Goal: Find contact information: Obtain details needed to contact an individual or organization

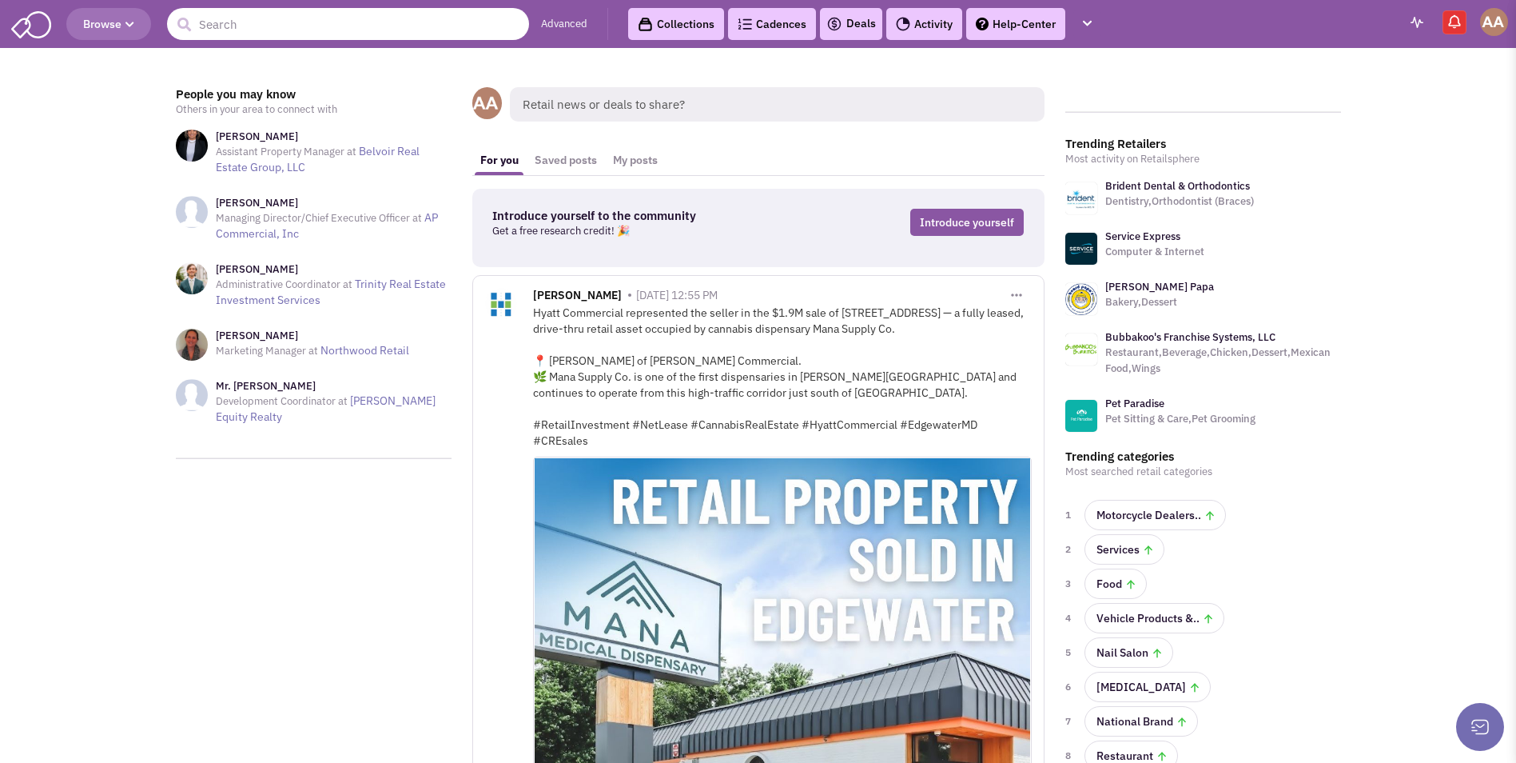
click at [289, 20] on input "text" at bounding box center [348, 24] width 362 height 32
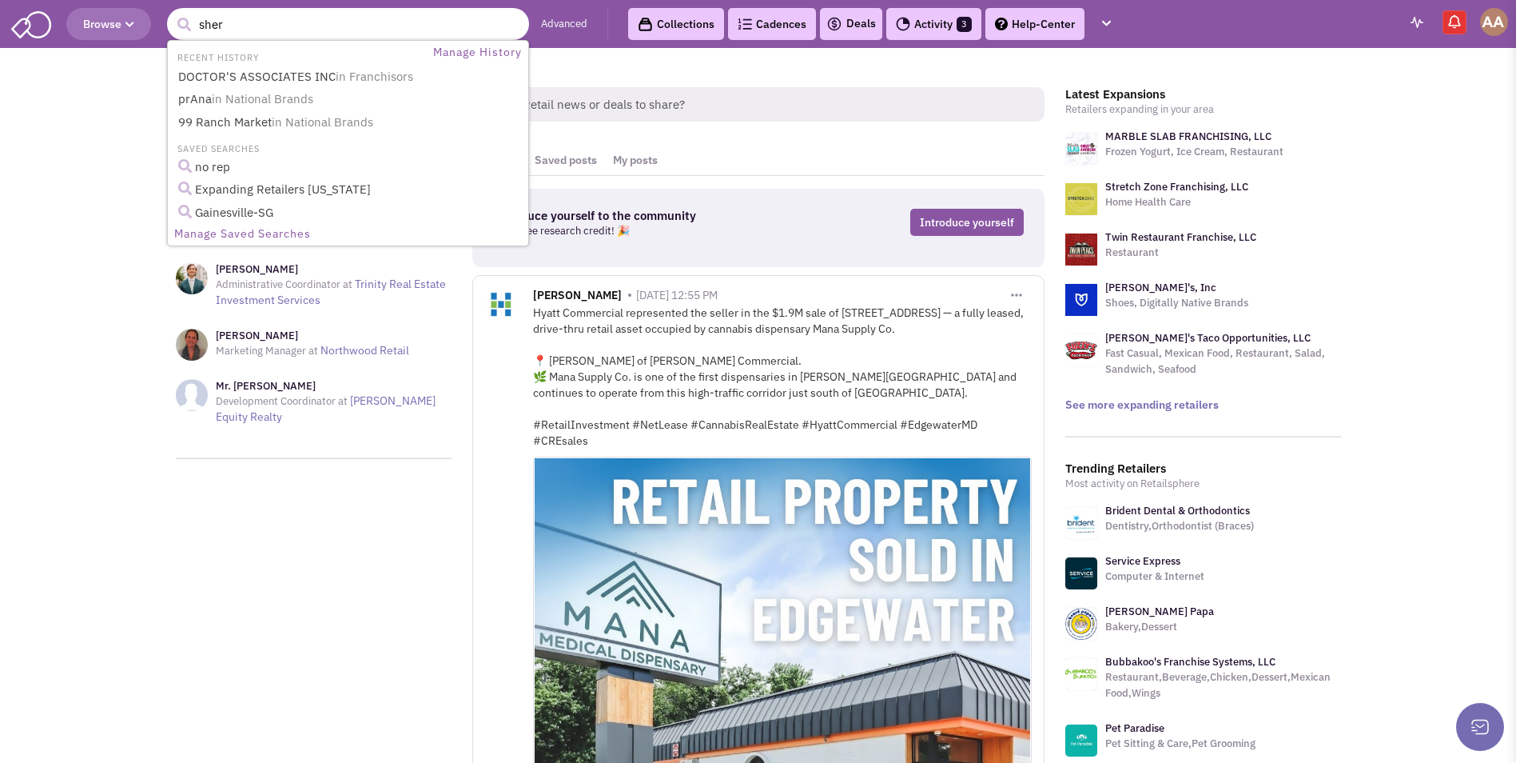
type input "sherw"
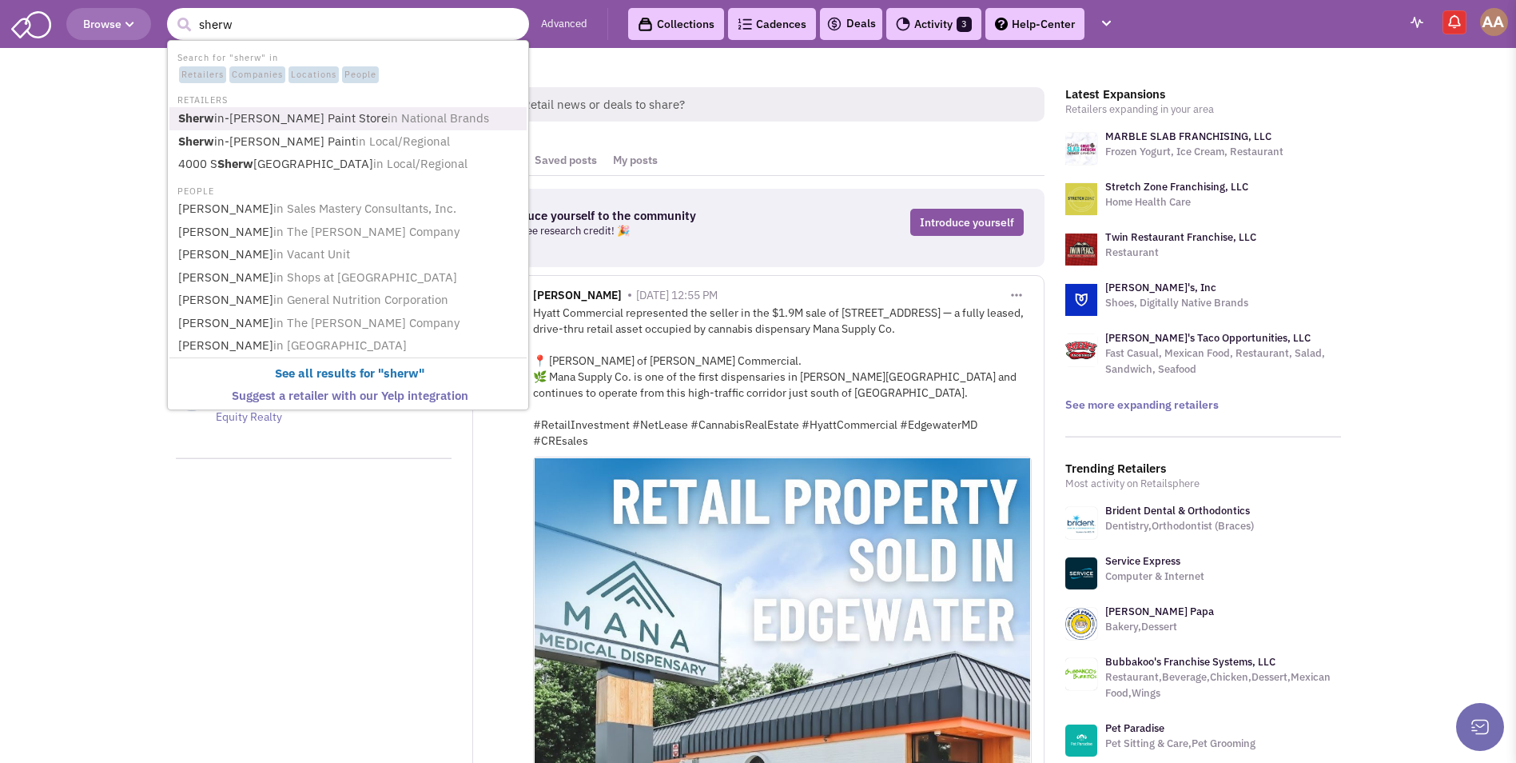
click at [314, 118] on link "Sherw in-Williams Paint Store in National Brands" at bounding box center [349, 119] width 353 height 22
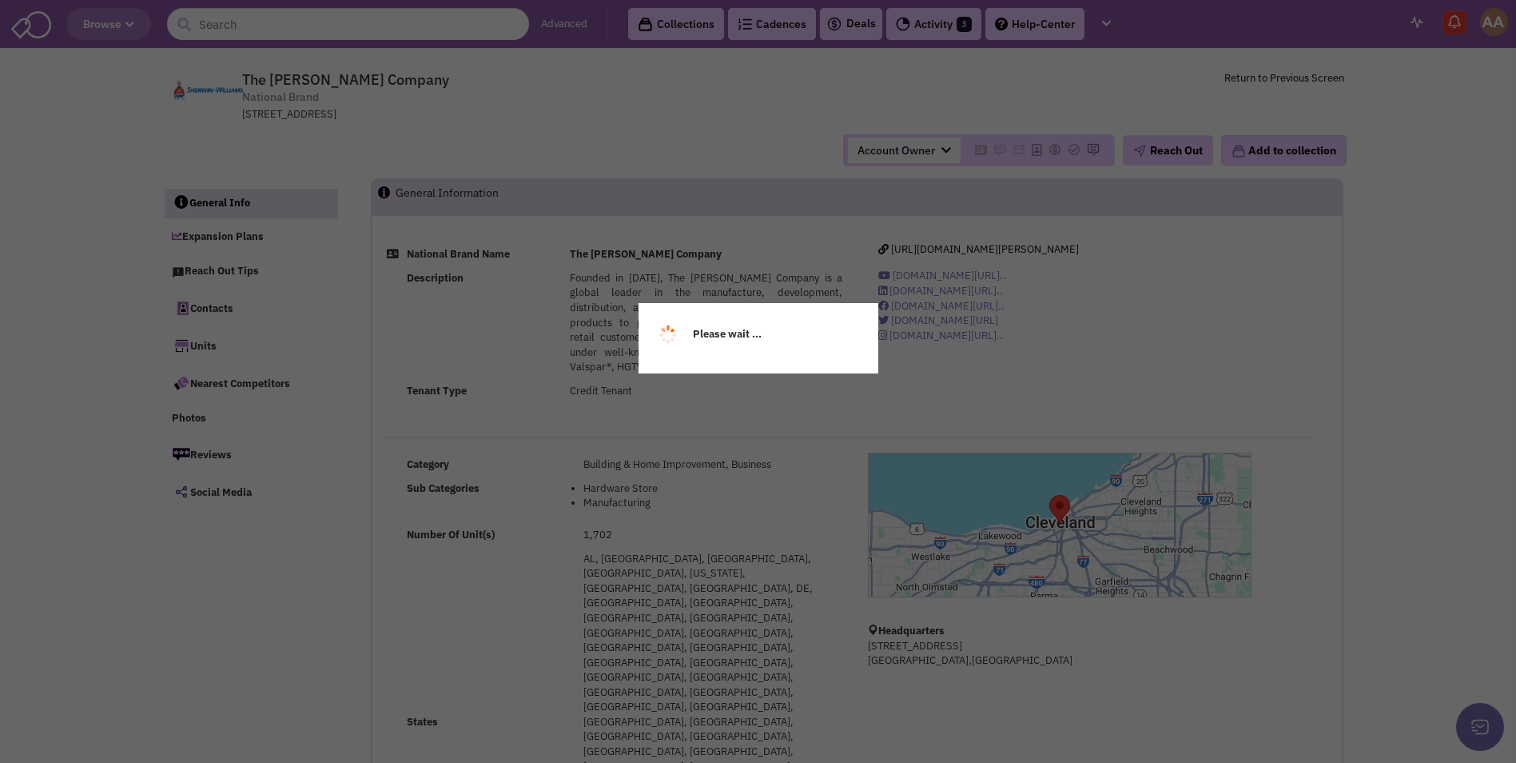
select select
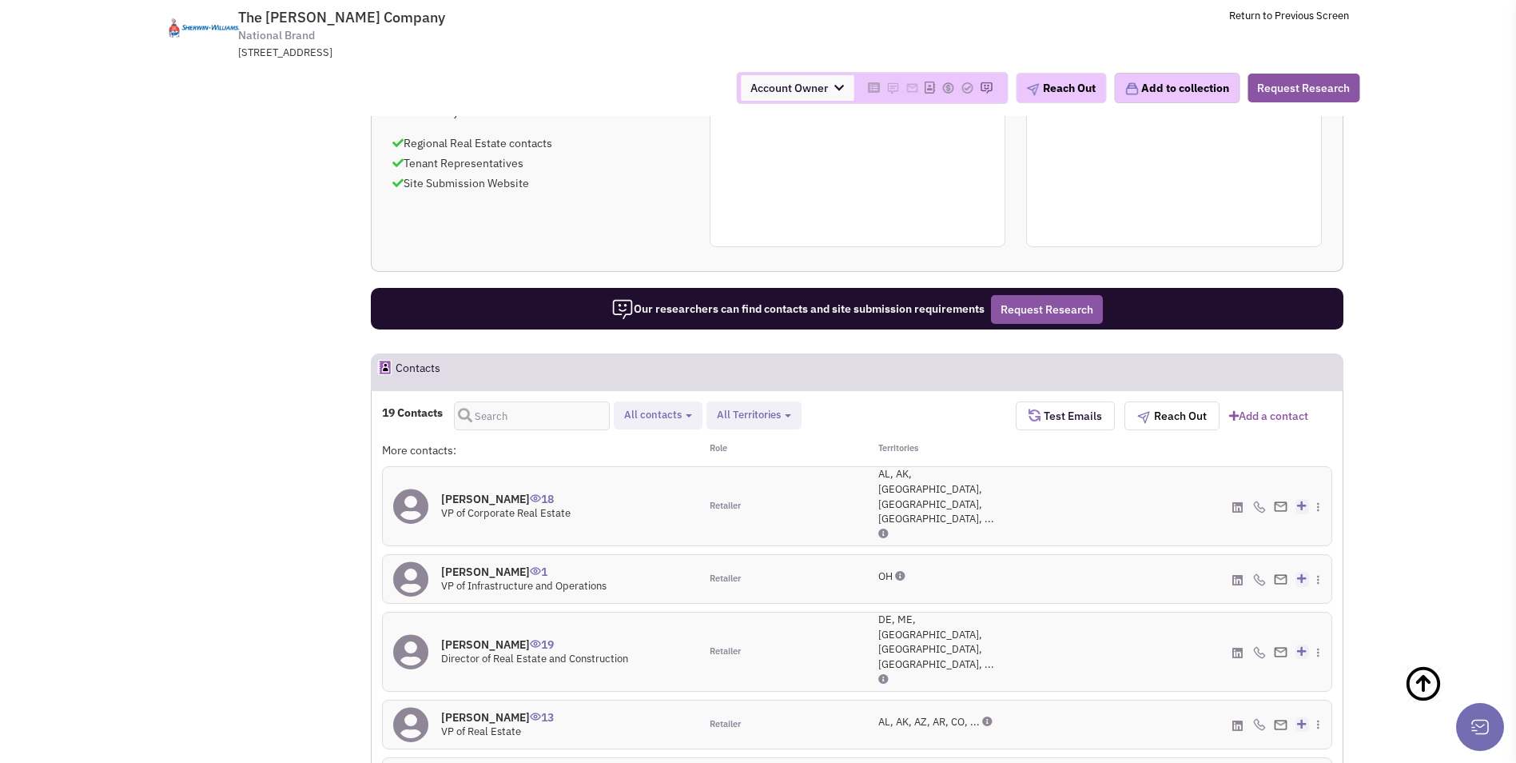
scroll to position [1073, 0]
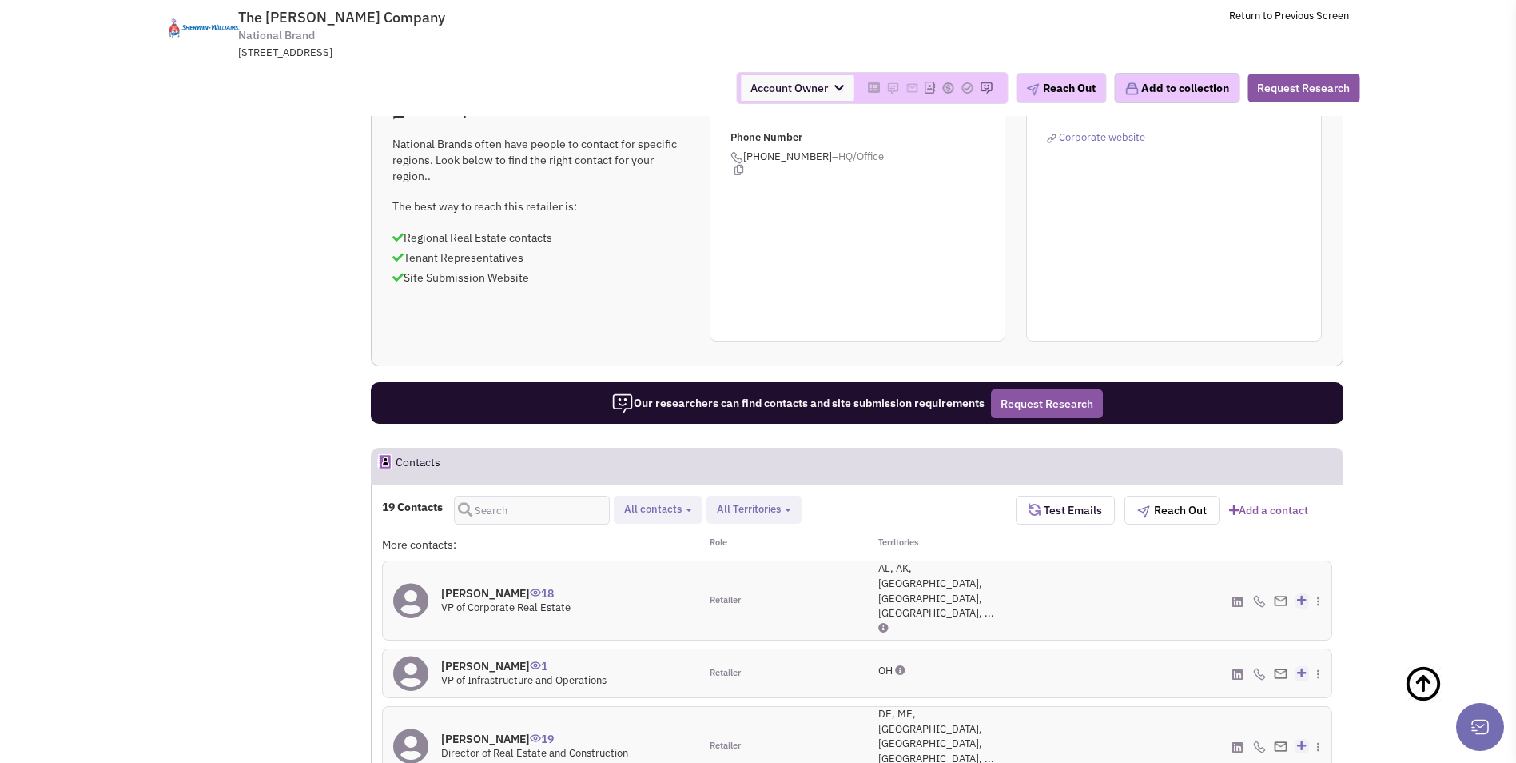
click at [1281, 596] on img at bounding box center [1281, 601] width 14 height 10
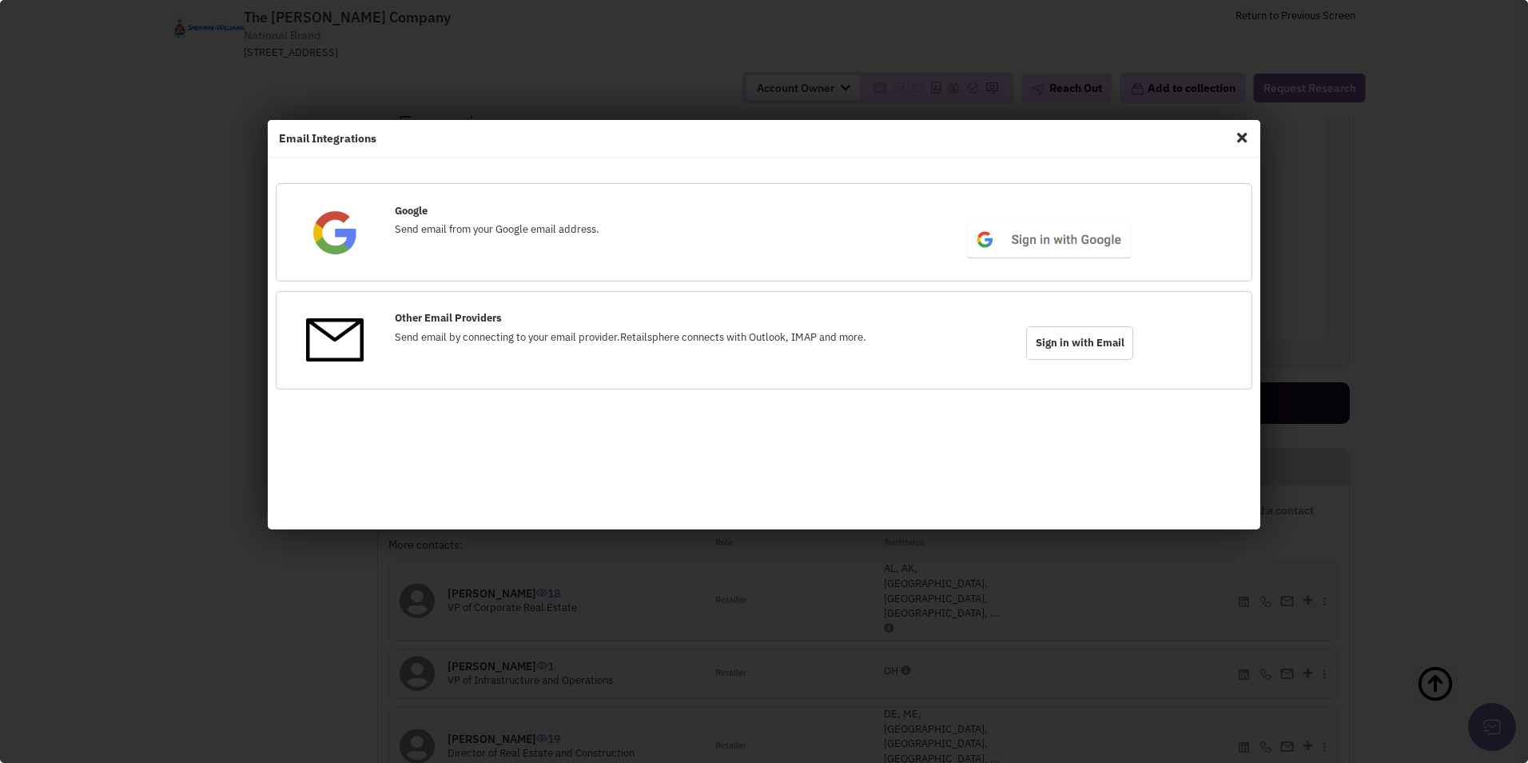
click at [1241, 137] on span "Close" at bounding box center [1242, 138] width 21 height 26
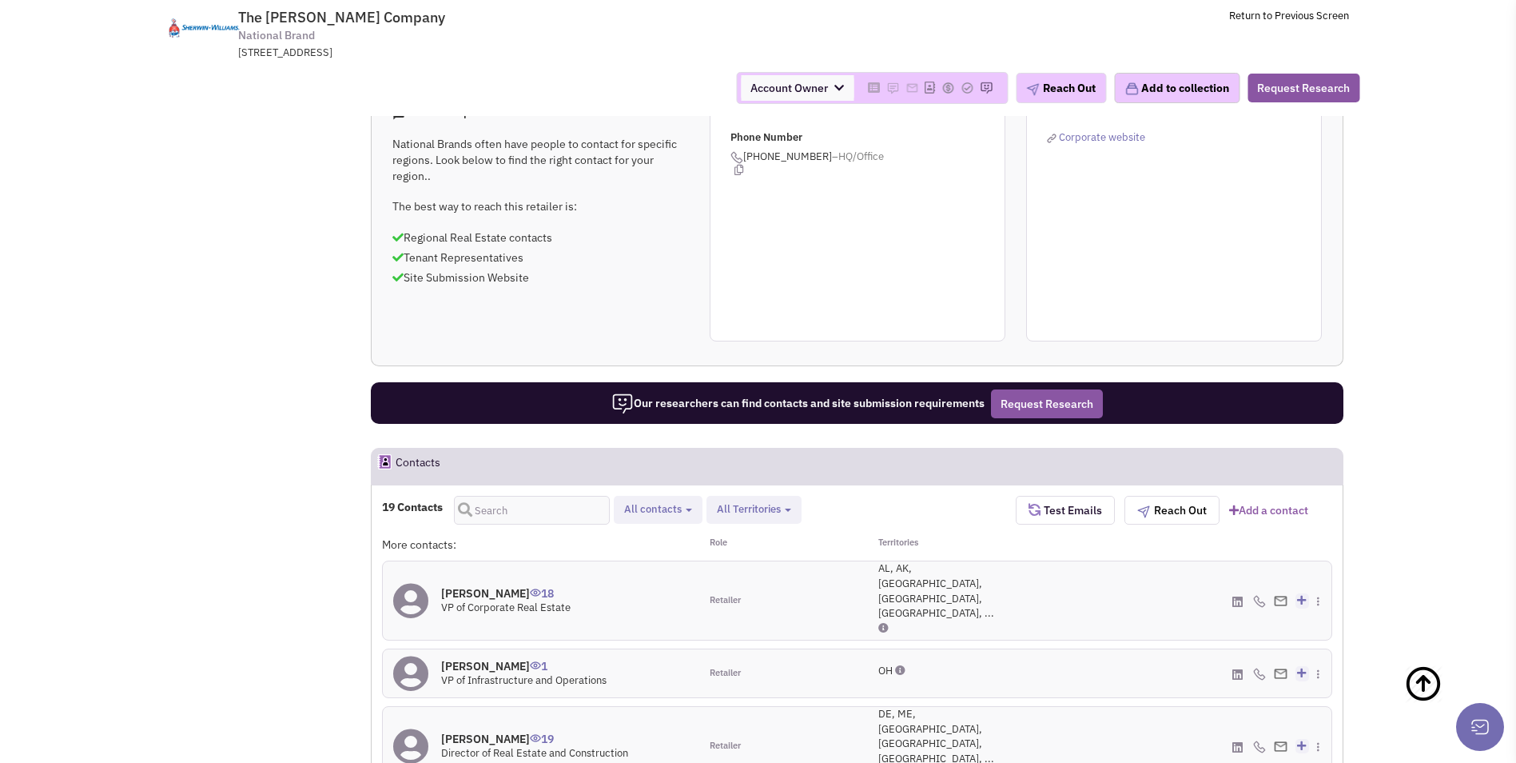
click at [516, 586] on h4 "[PERSON_NAME] 18" at bounding box center [505, 593] width 129 height 14
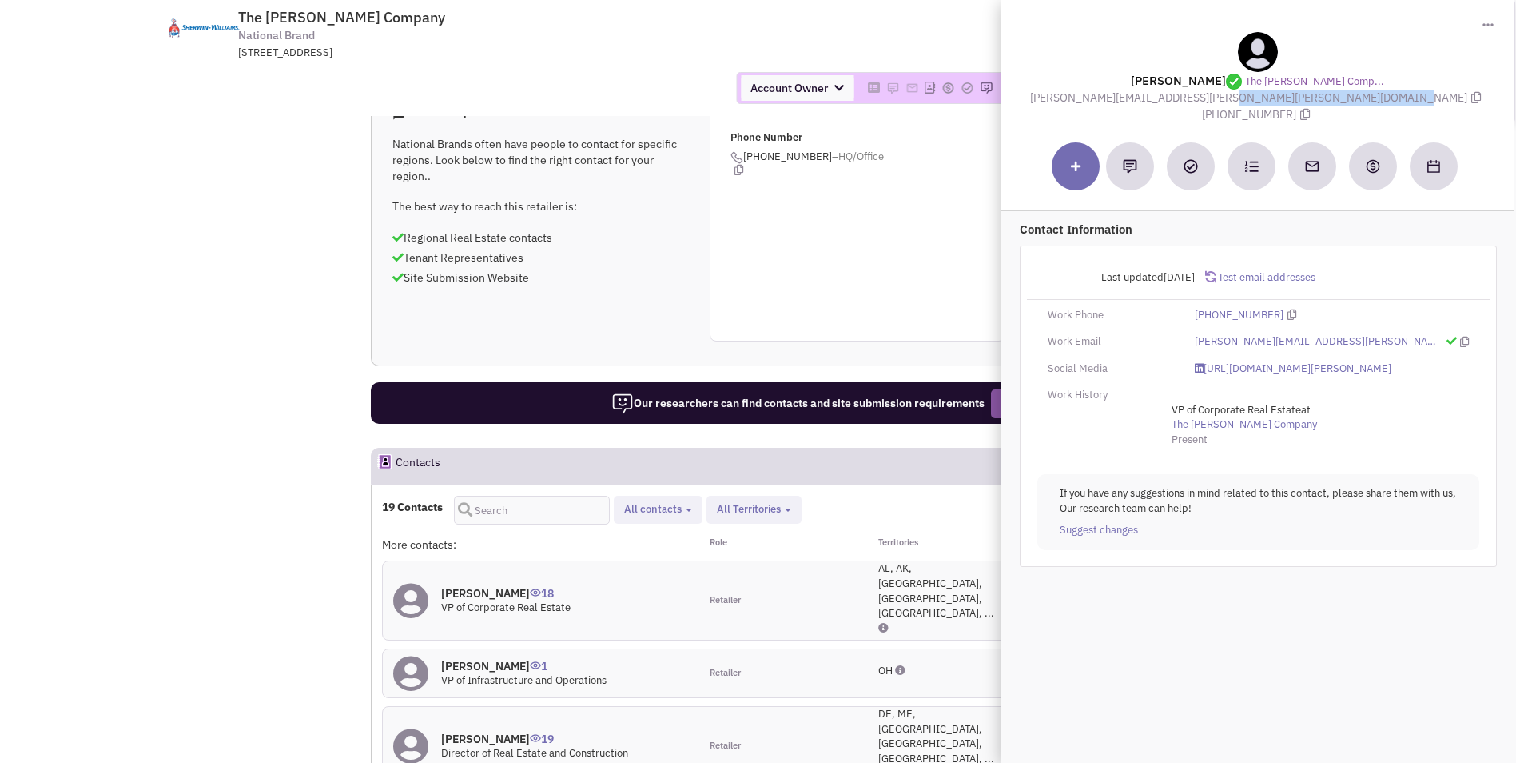
drag, startPoint x: 1096, startPoint y: 98, endPoint x: 1277, endPoint y: 99, distance: 181.5
click at [1277, 99] on div "[PERSON_NAME] The [PERSON_NAME] Comp... [PERSON_NAME][EMAIL_ADDRESS][PERSON_NAM…" at bounding box center [1258, 77] width 498 height 90
copy span "[PERSON_NAME][EMAIL_ADDRESS][PERSON_NAME][PERSON_NAME][DOMAIN_NAME]"
click at [945, 50] on td "The [PERSON_NAME] Company National Brand [STREET_ADDRESS] Return to Previous Sc…" at bounding box center [802, 30] width 1094 height 60
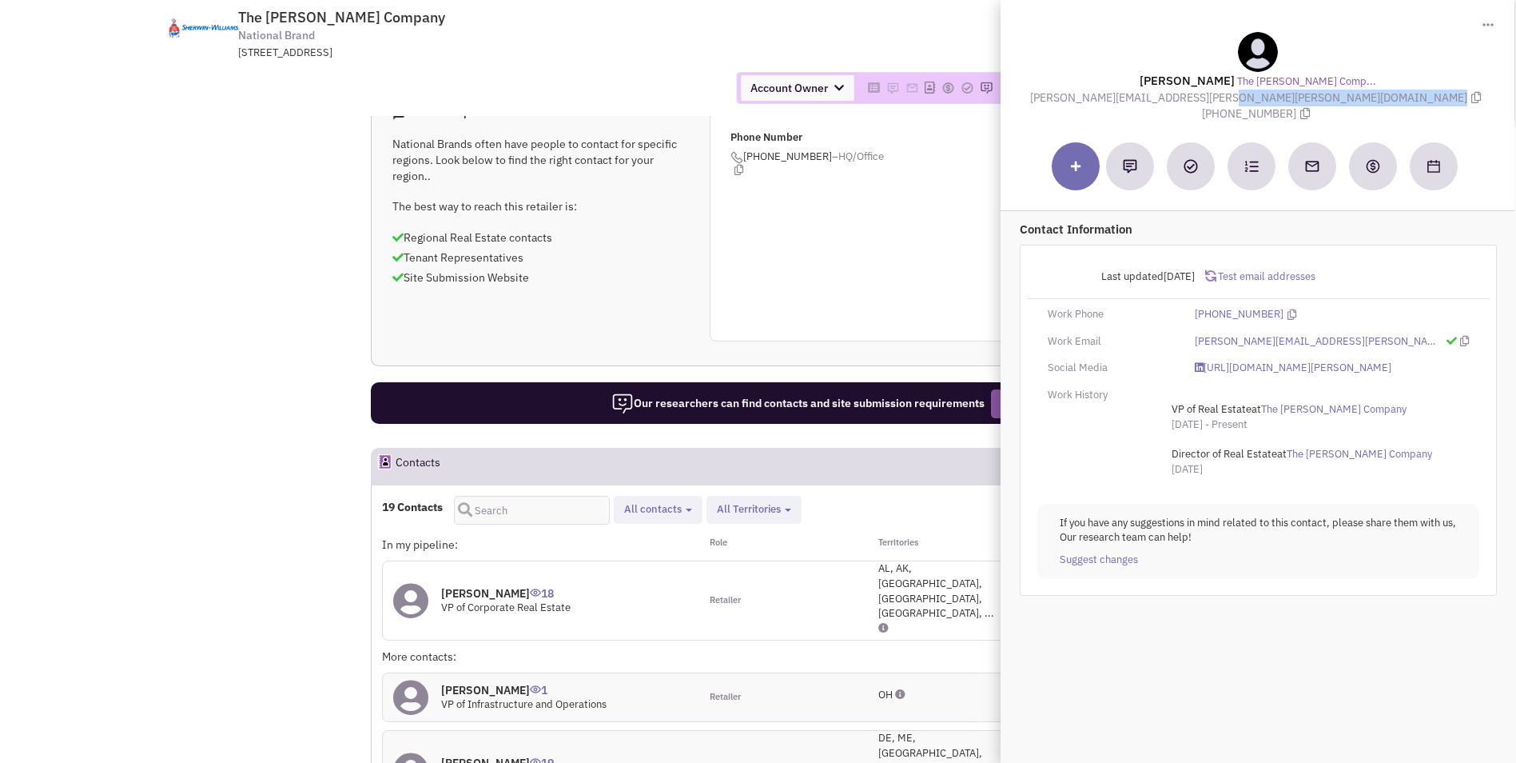
drag, startPoint x: 1113, startPoint y: 90, endPoint x: 1264, endPoint y: 95, distance: 151.2
click at [1264, 95] on div "[PERSON_NAME] The [PERSON_NAME] Comp... [PERSON_NAME][EMAIL_ADDRESS][PERSON_NAM…" at bounding box center [1258, 77] width 498 height 90
copy span "[PERSON_NAME][EMAIL_ADDRESS][PERSON_NAME][PERSON_NAME][DOMAIN_NAME]"
drag, startPoint x: 234, startPoint y: 221, endPoint x: 270, endPoint y: 282, distance: 70.6
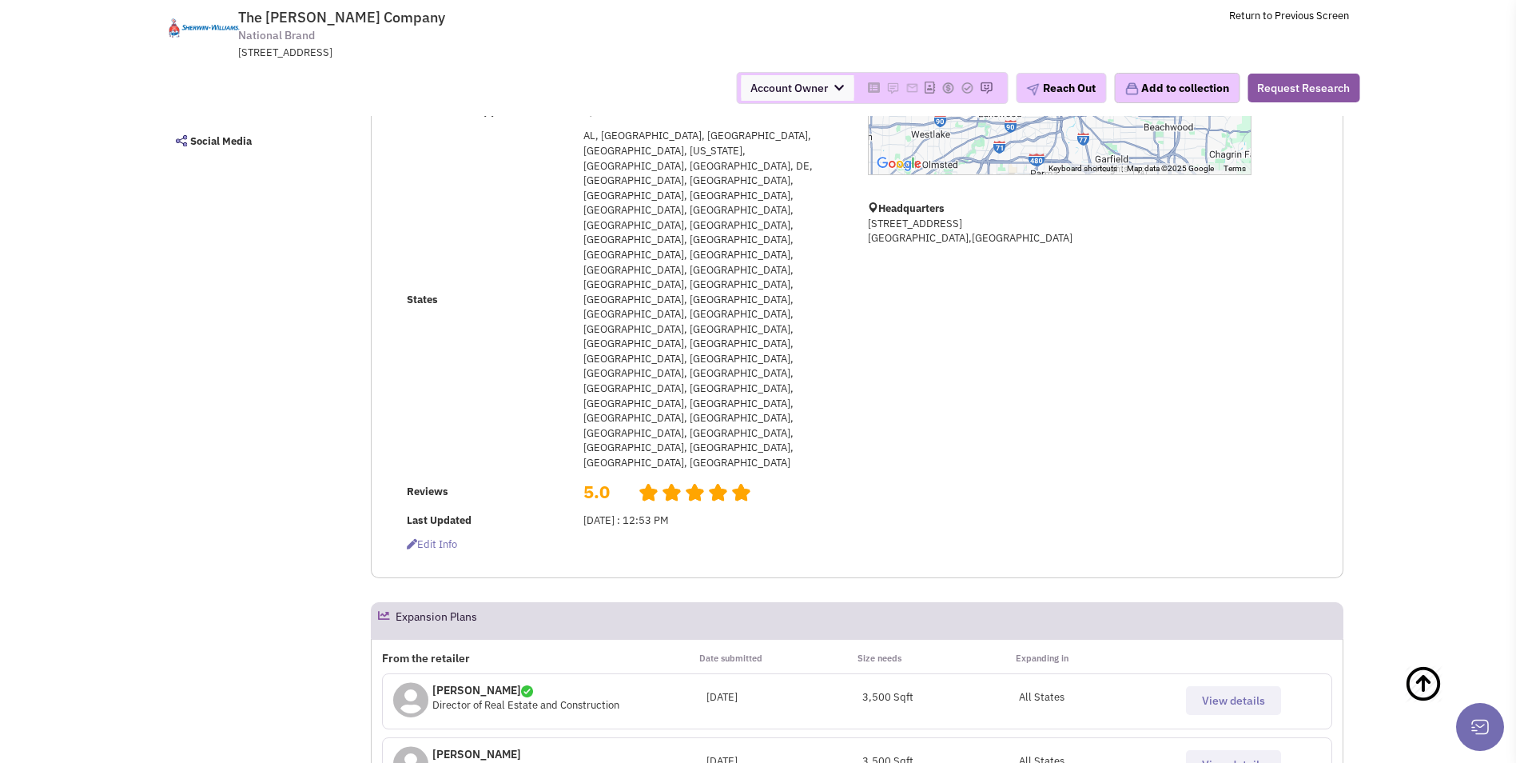
scroll to position [193, 0]
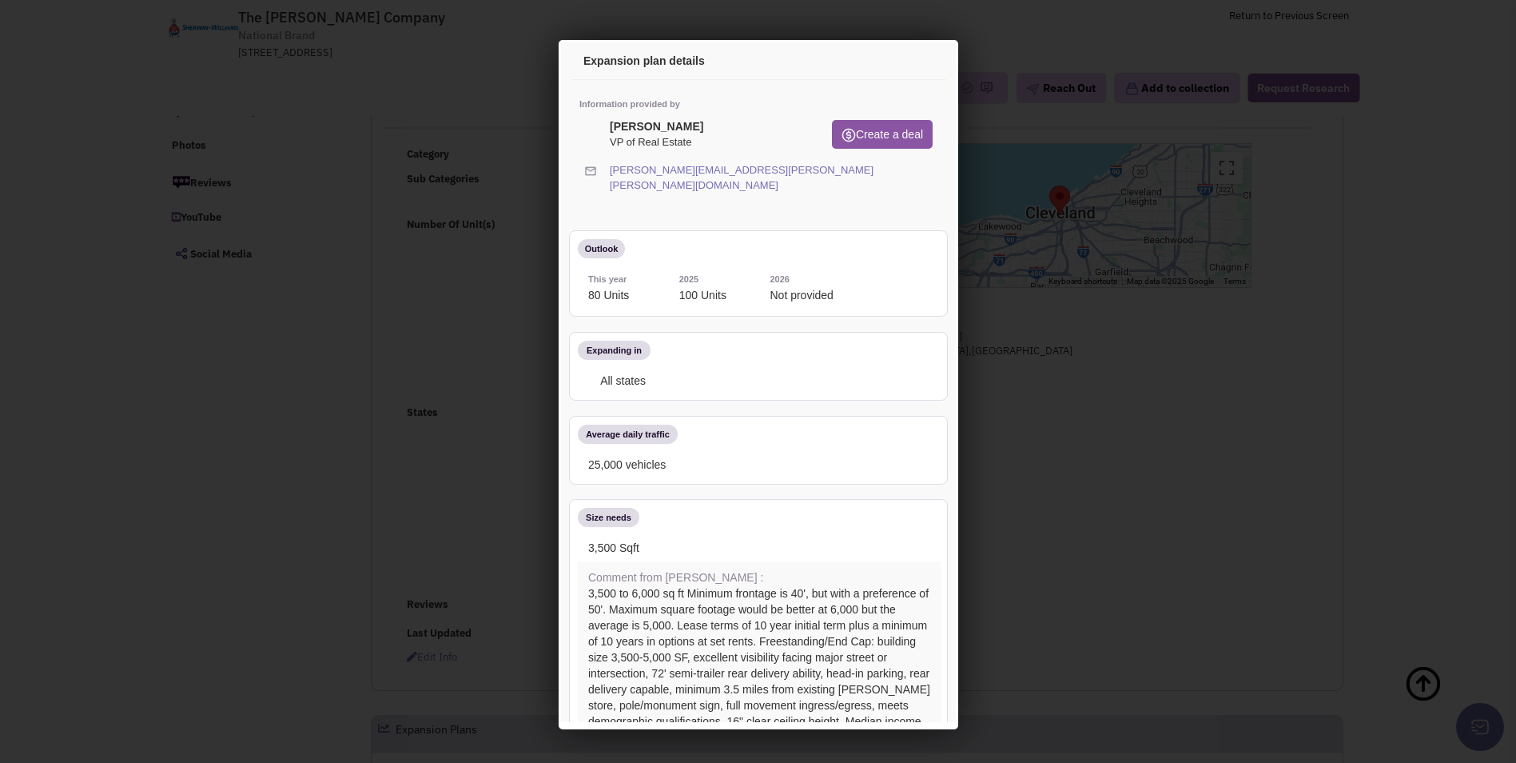
scroll to position [0, 0]
drag, startPoint x: 605, startPoint y: 165, endPoint x: 727, endPoint y: 164, distance: 121.5
click at [727, 164] on div "[PERSON_NAME][EMAIL_ADDRESS][PERSON_NAME][PERSON_NAME][DOMAIN_NAME]" at bounding box center [755, 178] width 379 height 34
copy link "[PERSON_NAME][EMAIL_ADDRESS][PERSON_NAME][PERSON_NAME][DOMAIN_NAME]"
